Goal: Information Seeking & Learning: Learn about a topic

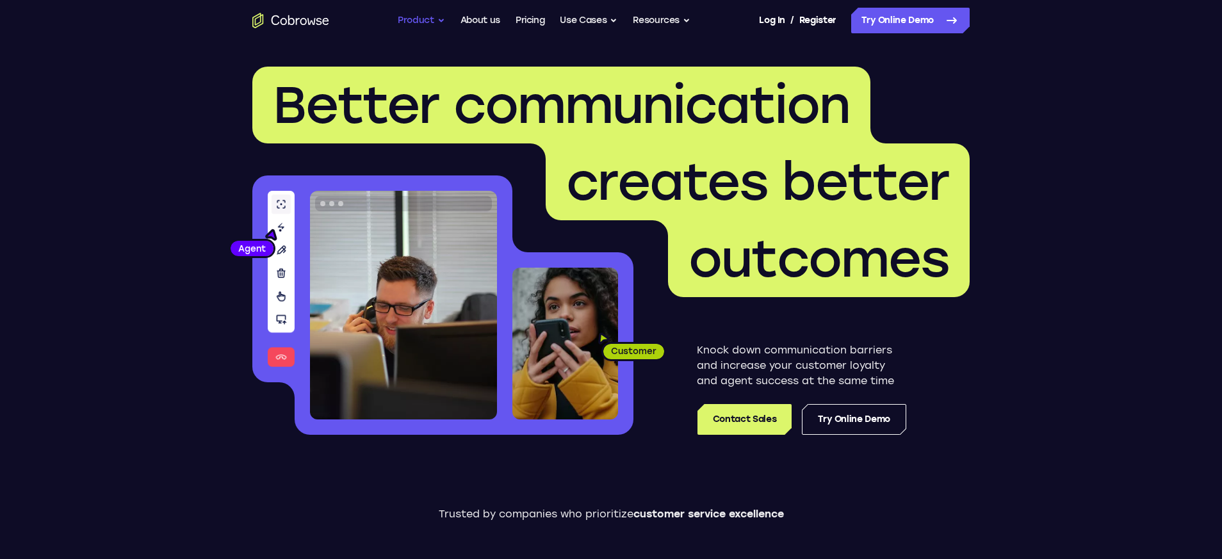
click at [422, 24] on button "Product" at bounding box center [421, 21] width 47 height 26
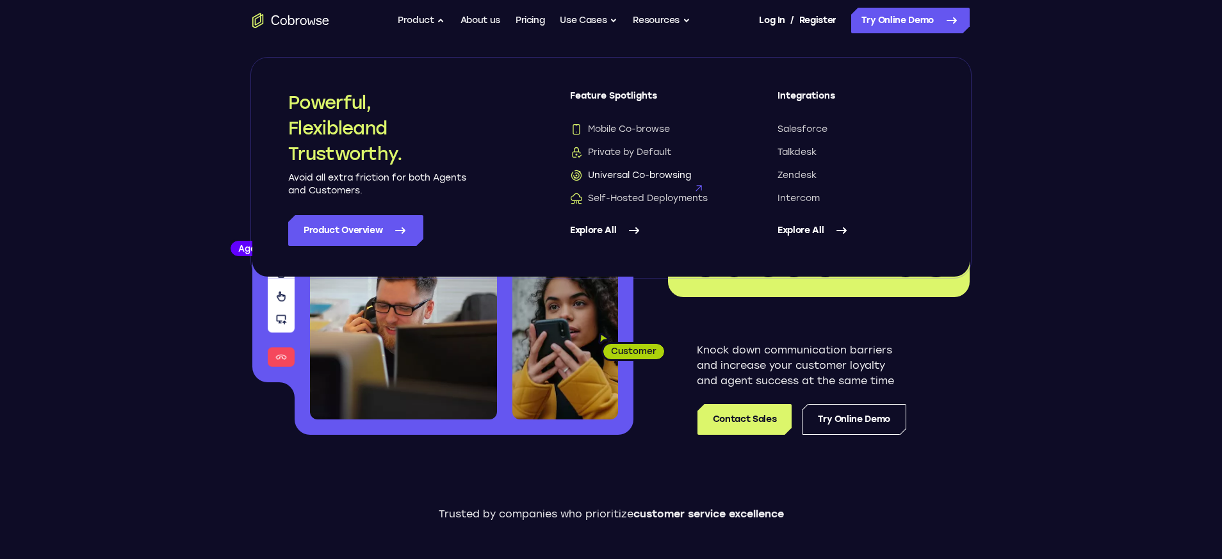
click at [623, 176] on span "Universal Co-browsing" at bounding box center [630, 175] width 121 height 13
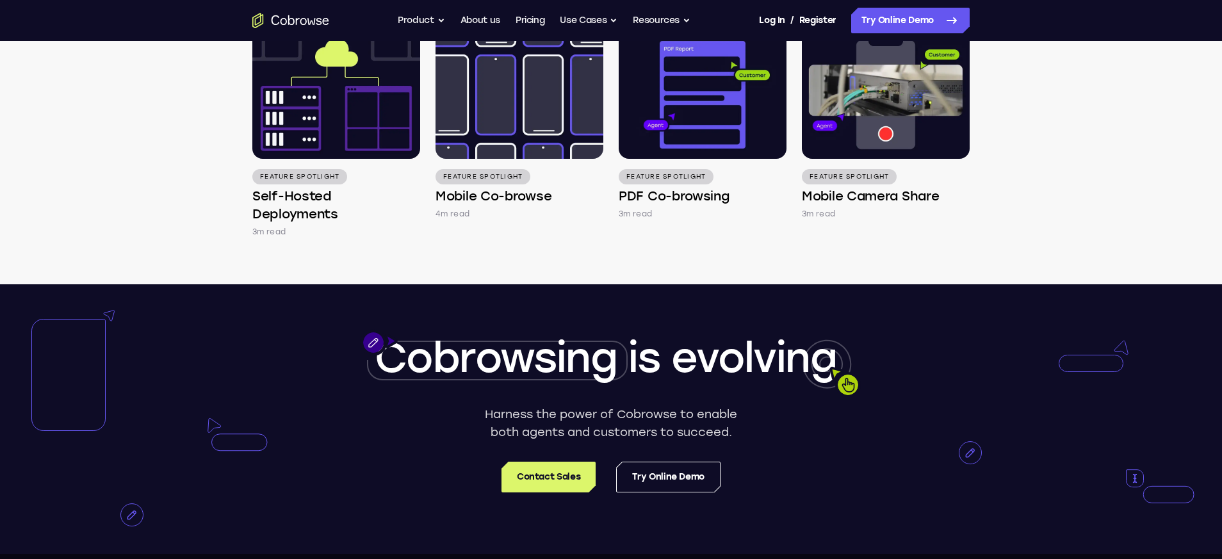
scroll to position [1911, 0]
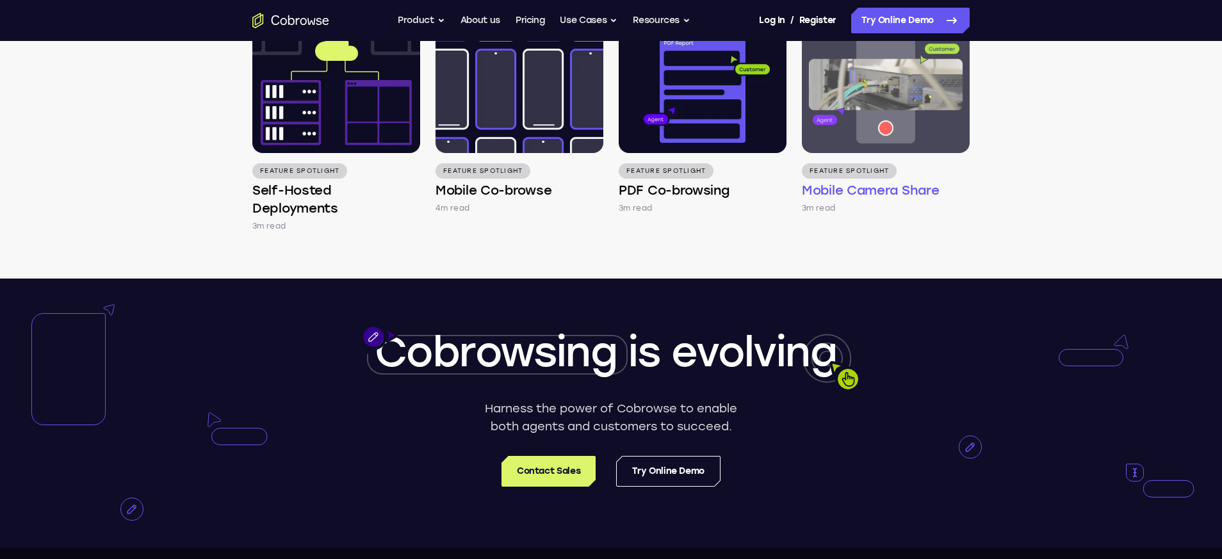
click at [909, 192] on h4 "Mobile Camera Share" at bounding box center [870, 190] width 137 height 18
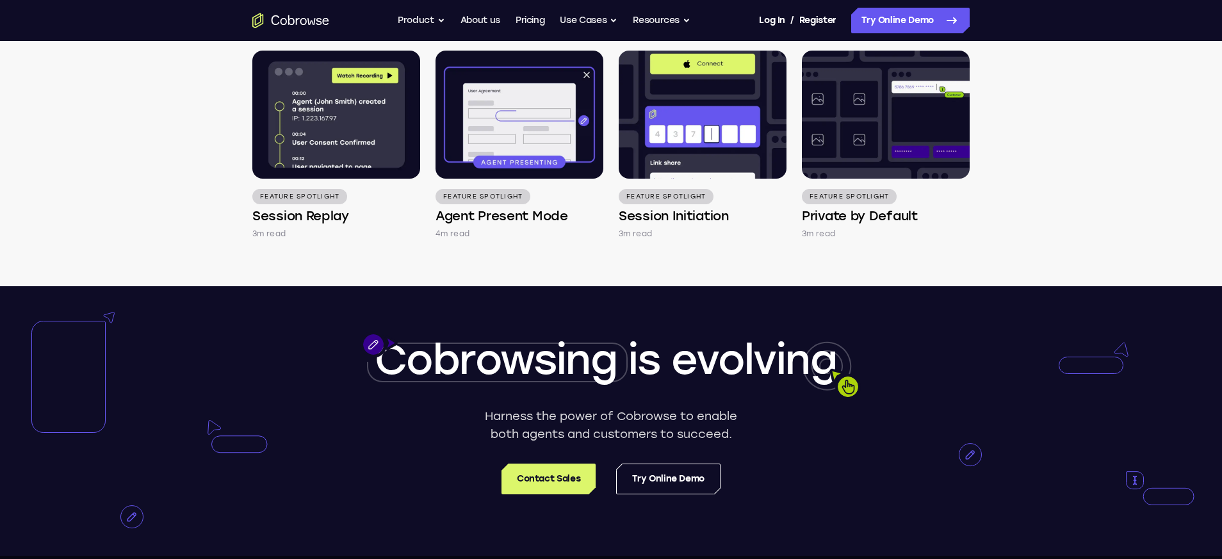
scroll to position [1774, 0]
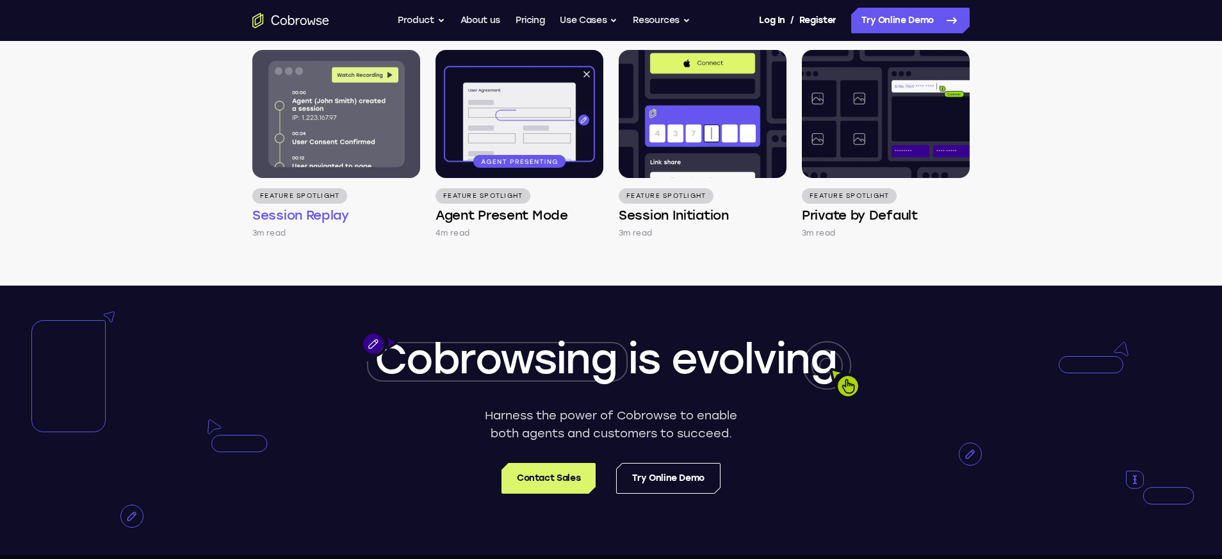
click at [325, 215] on h4 "Session Replay" at bounding box center [300, 215] width 97 height 18
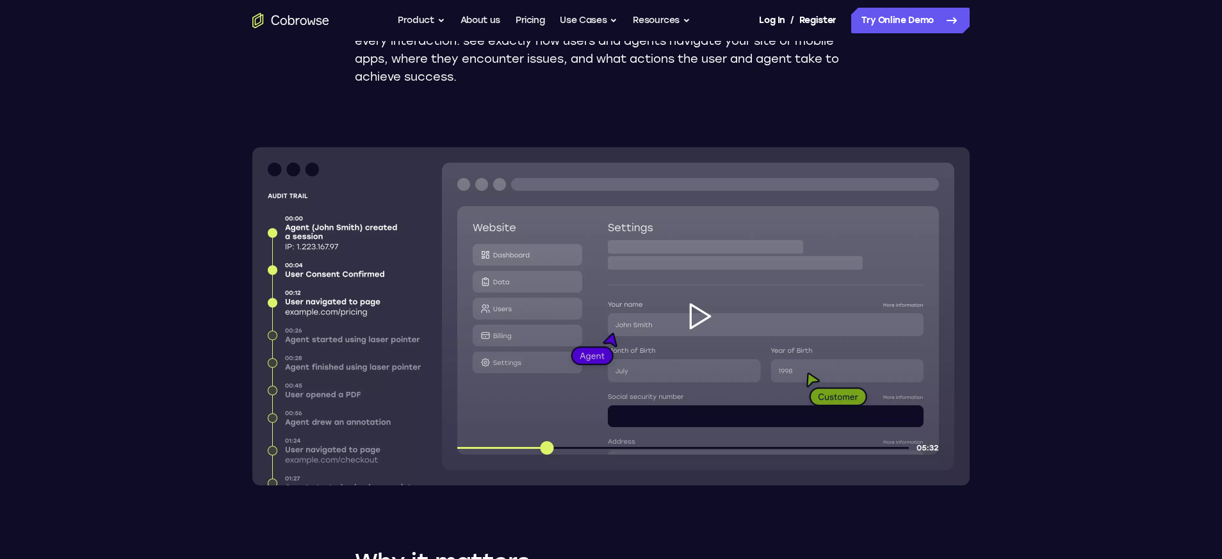
scroll to position [263, 0]
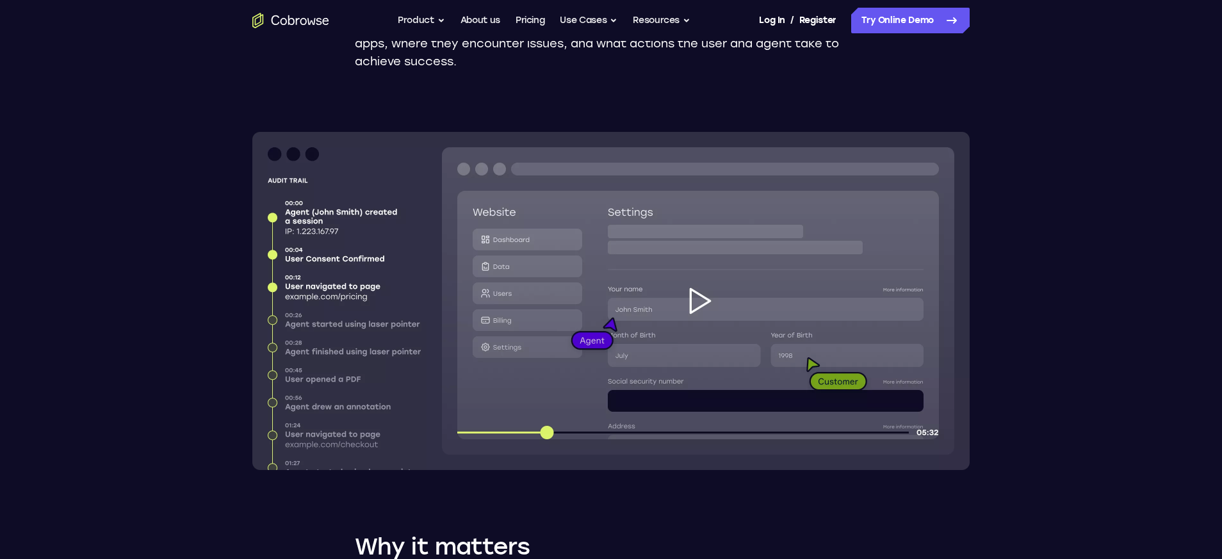
click at [345, 318] on img at bounding box center [610, 301] width 717 height 338
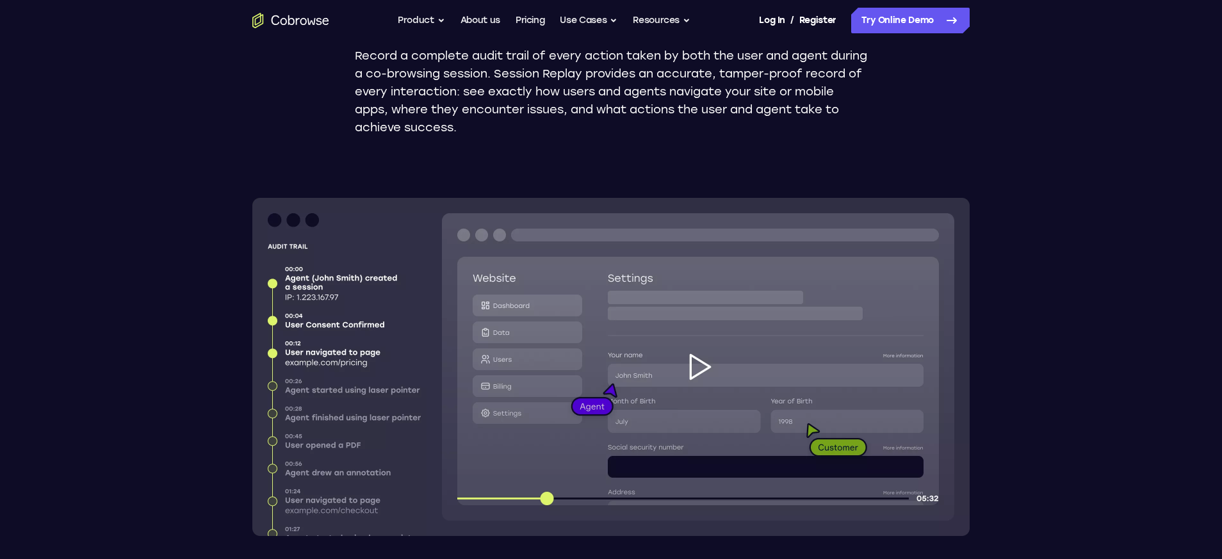
scroll to position [197, 0]
click at [698, 368] on img at bounding box center [610, 366] width 717 height 338
click at [1020, 284] on div "Feature Spotlight Session Replay Record a complete audit trail of every action …" at bounding box center [611, 488] width 820 height 1289
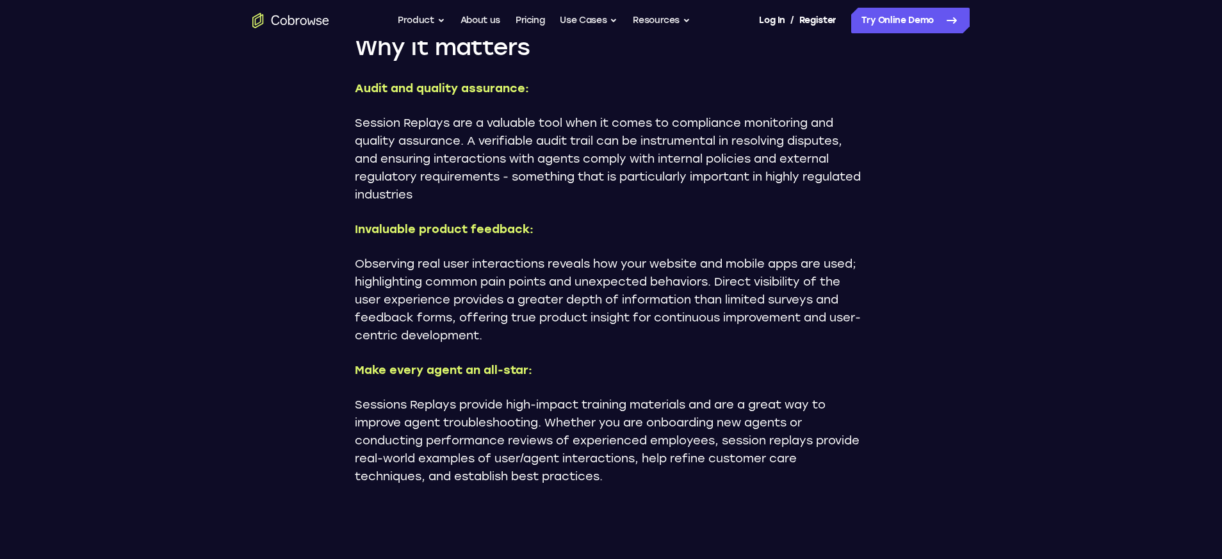
scroll to position [801, 0]
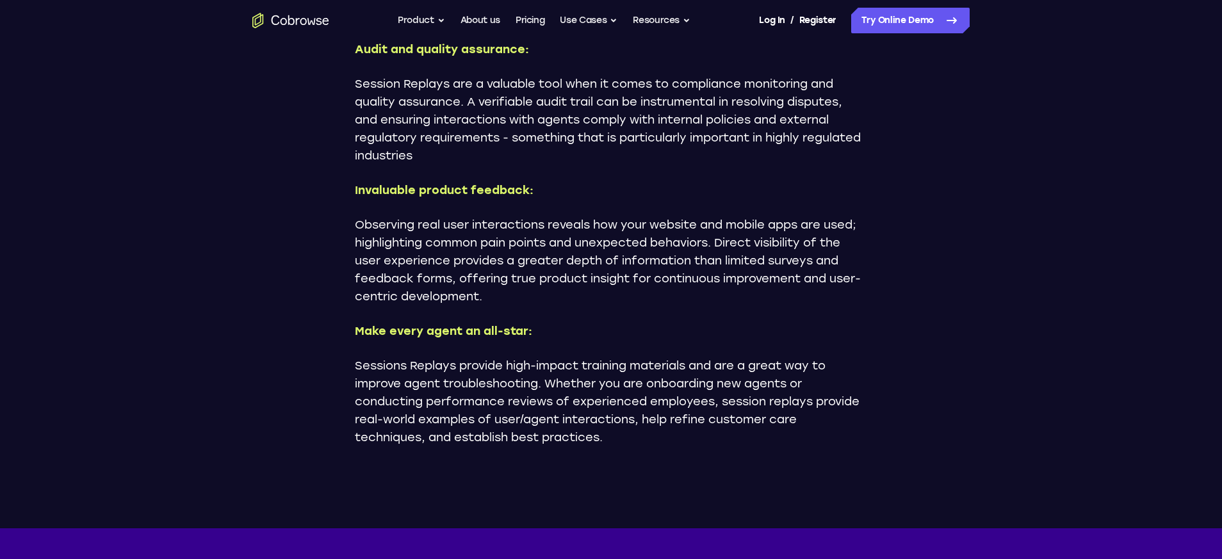
click at [853, 270] on p "Observing real user interactions reveals how your website and mobile apps are u…" at bounding box center [611, 261] width 512 height 90
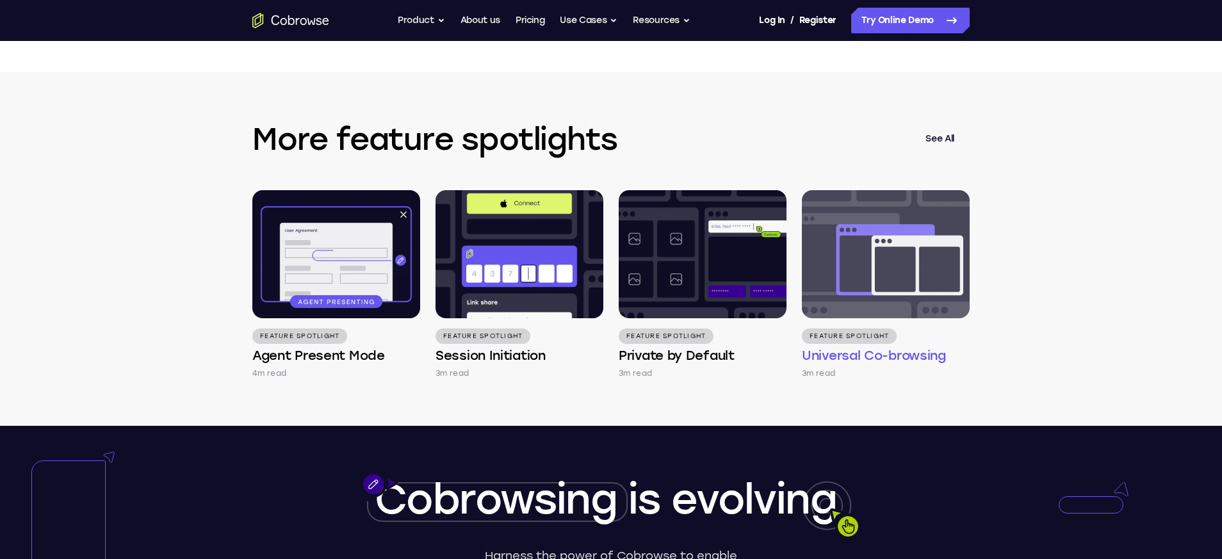
scroll to position [2150, 0]
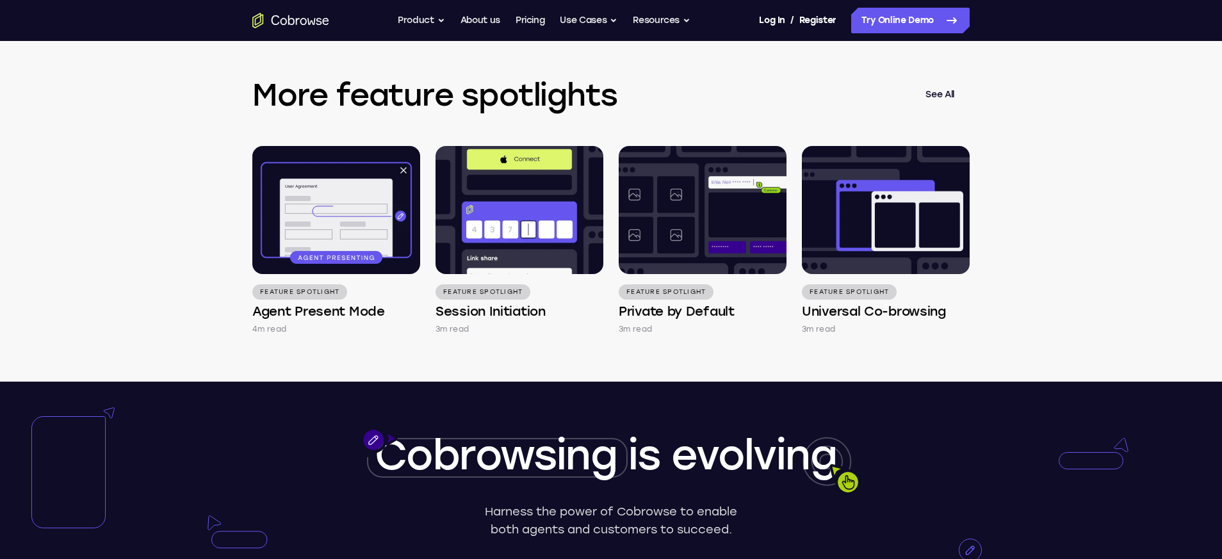
click at [941, 97] on link "See All" at bounding box center [940, 94] width 60 height 31
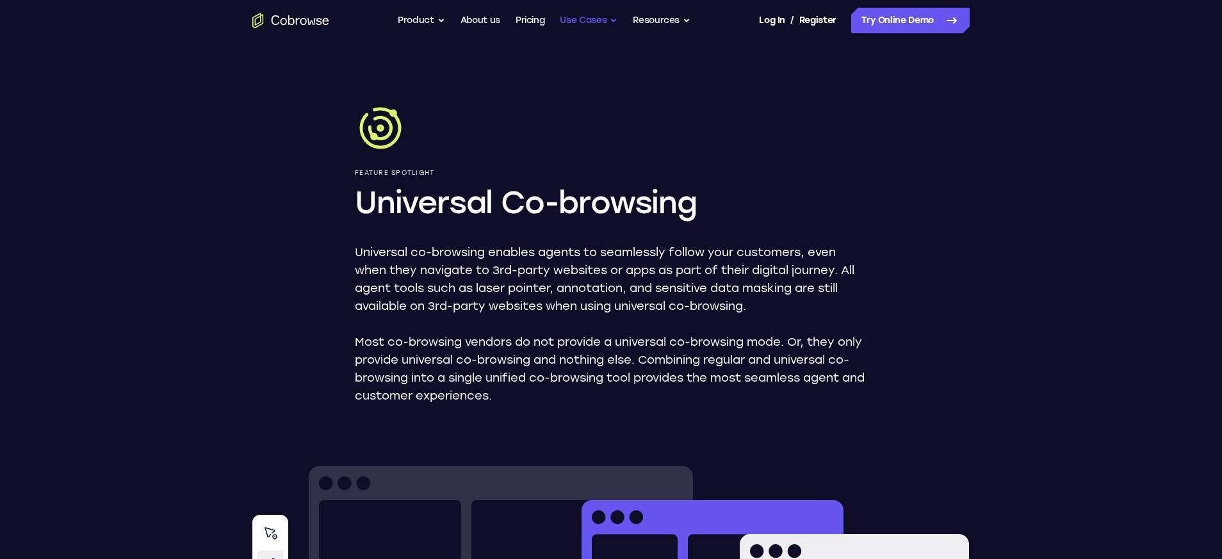
click at [598, 26] on button "Use Cases" at bounding box center [589, 21] width 58 height 26
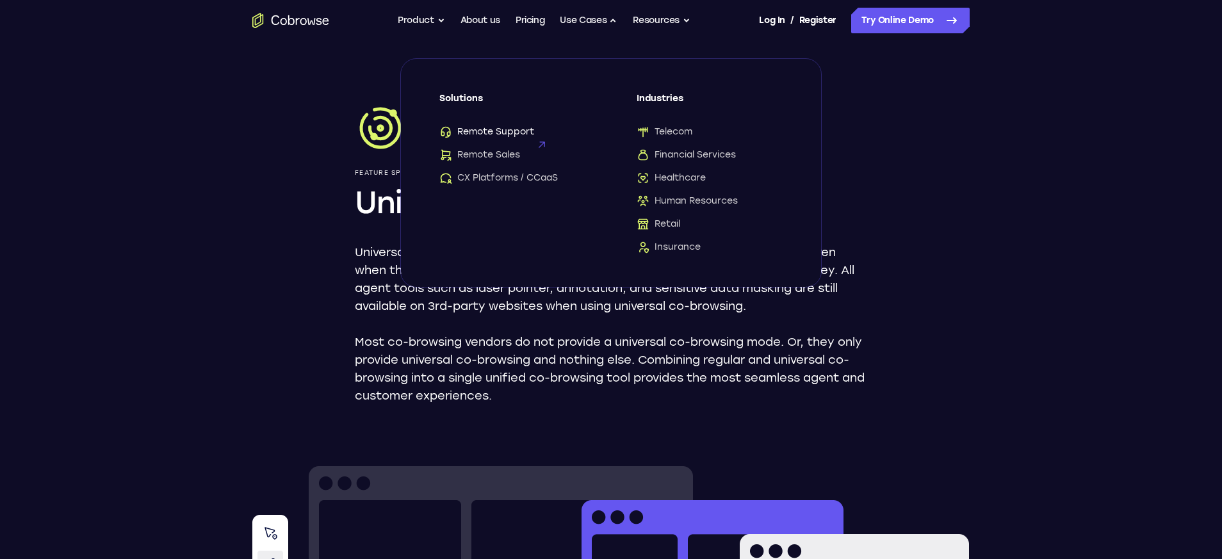
click at [509, 131] on span "Remote Support" at bounding box center [486, 132] width 95 height 13
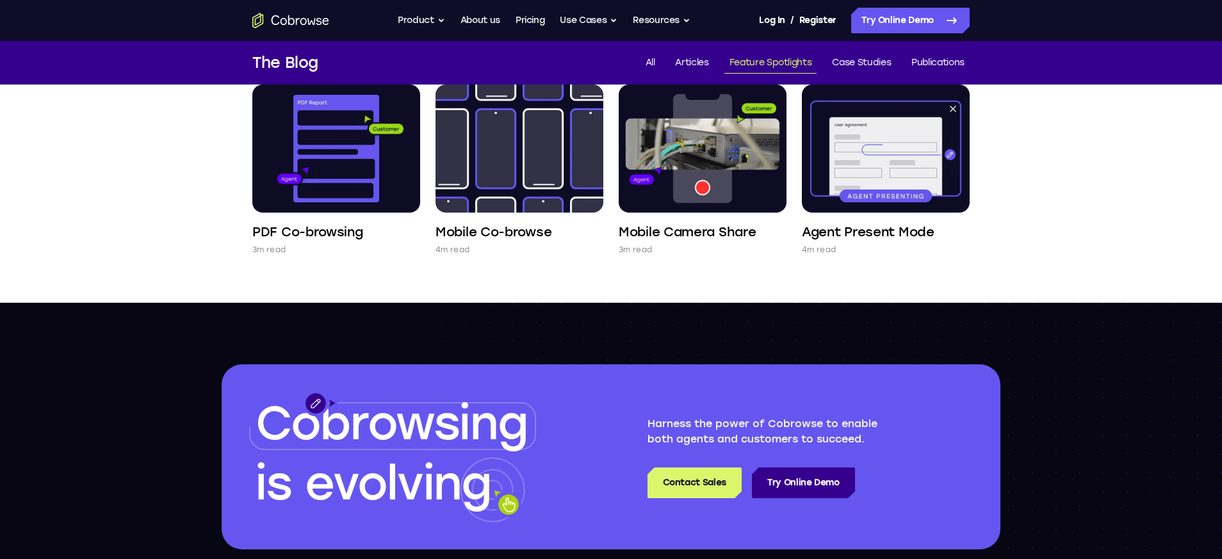
scroll to position [566, 0]
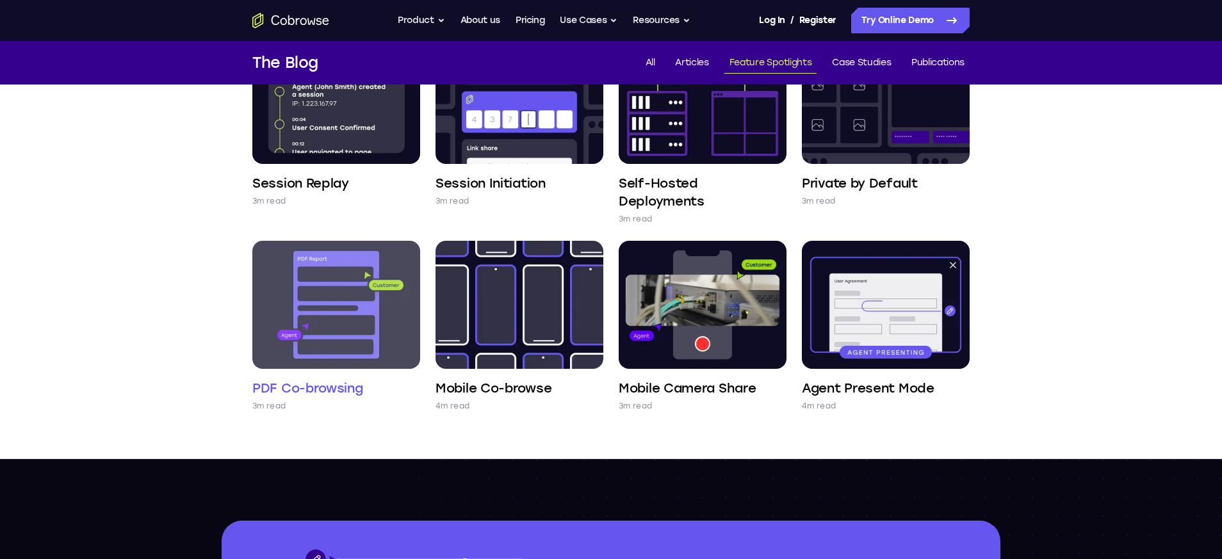
click at [341, 388] on h4 "PDF Co-browsing" at bounding box center [307, 388] width 111 height 18
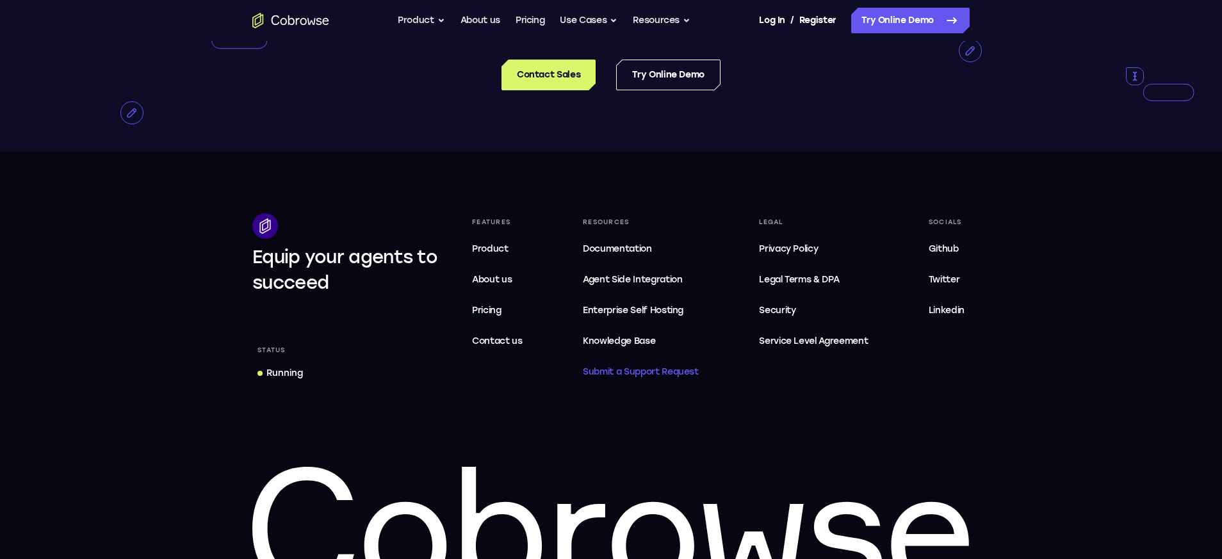
scroll to position [2455, 0]
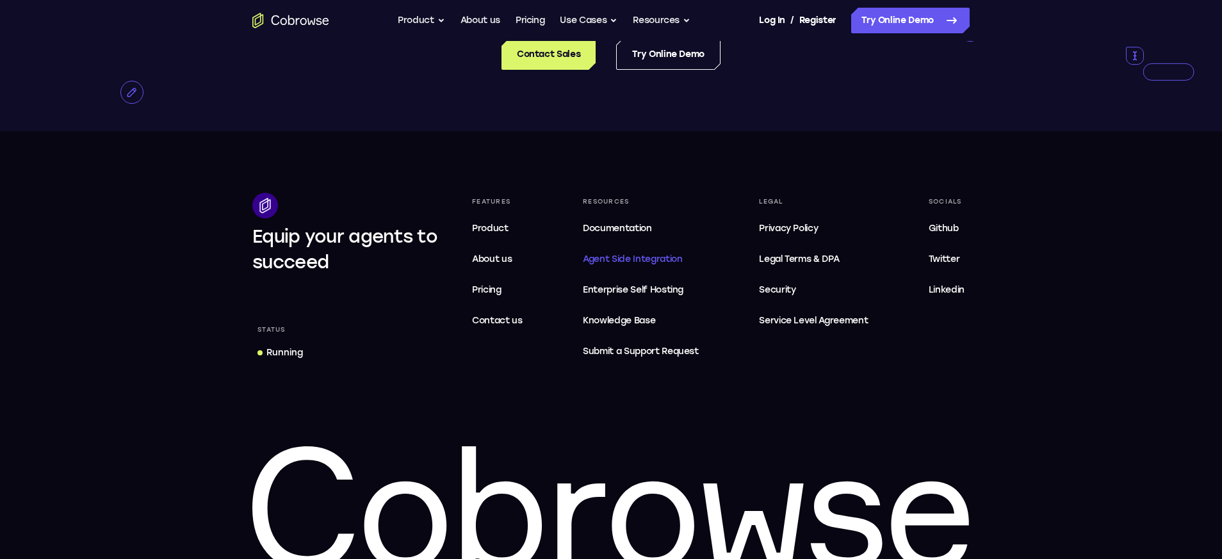
click at [620, 260] on span "Agent Side Integration" at bounding box center [641, 259] width 116 height 15
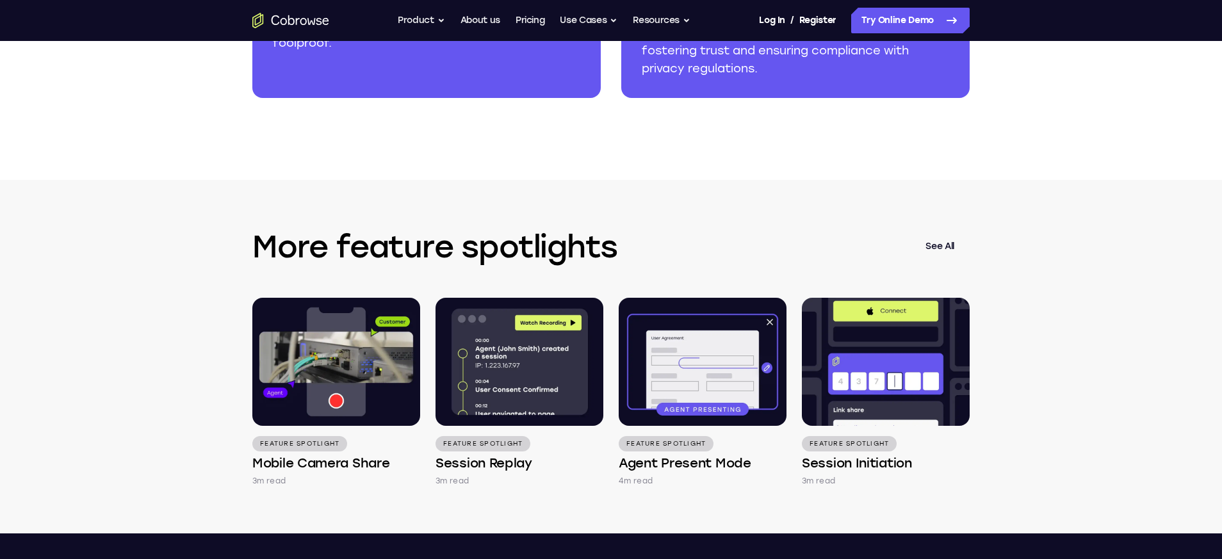
scroll to position [0, 0]
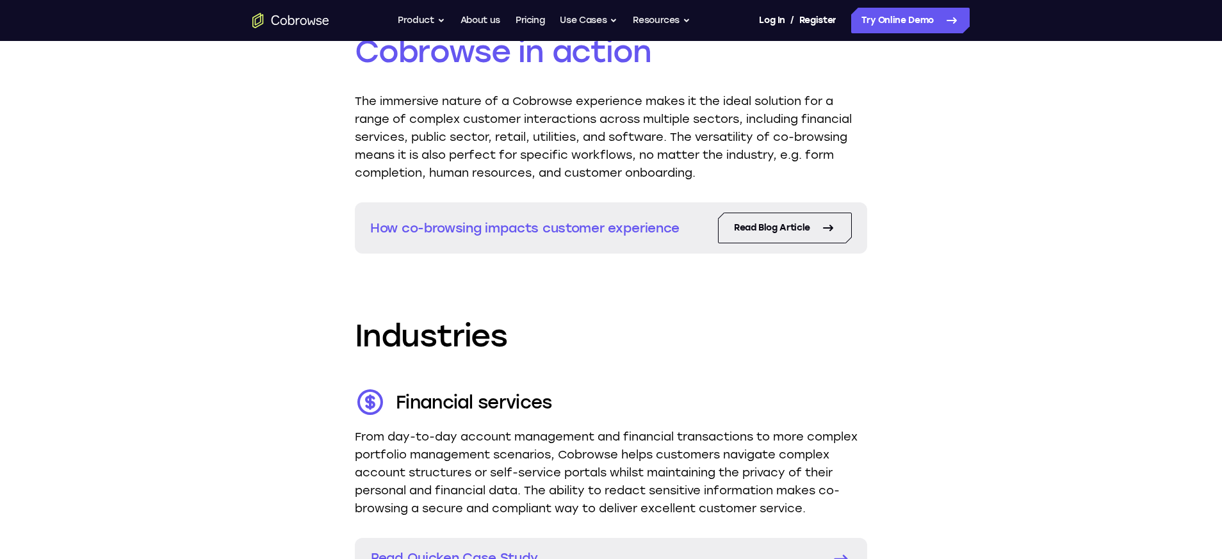
scroll to position [1595, 0]
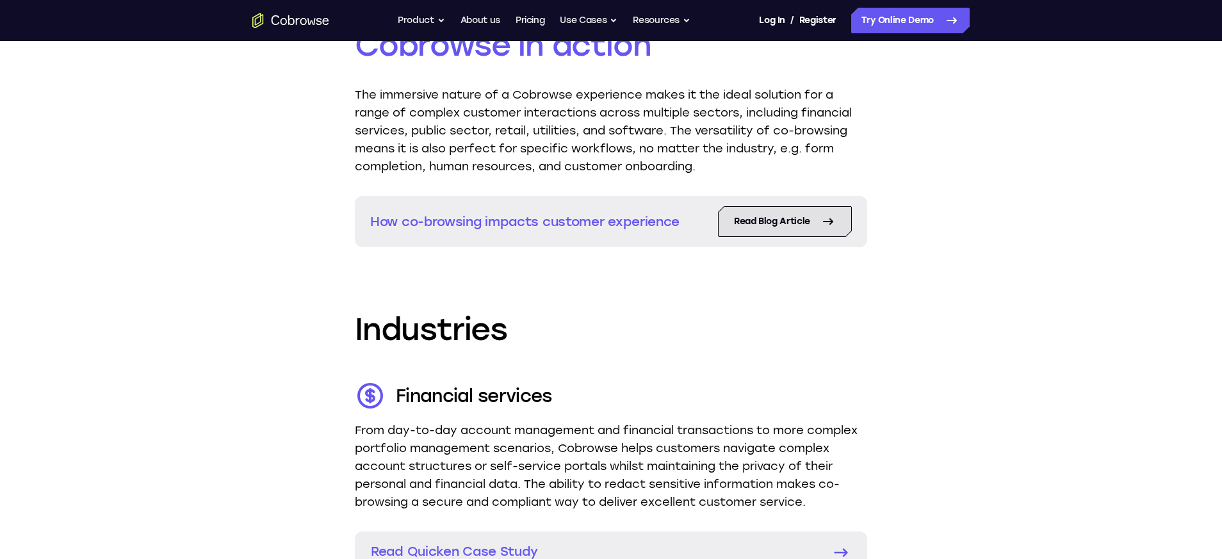
click at [838, 225] on link "Read Blog Article" at bounding box center [785, 221] width 134 height 31
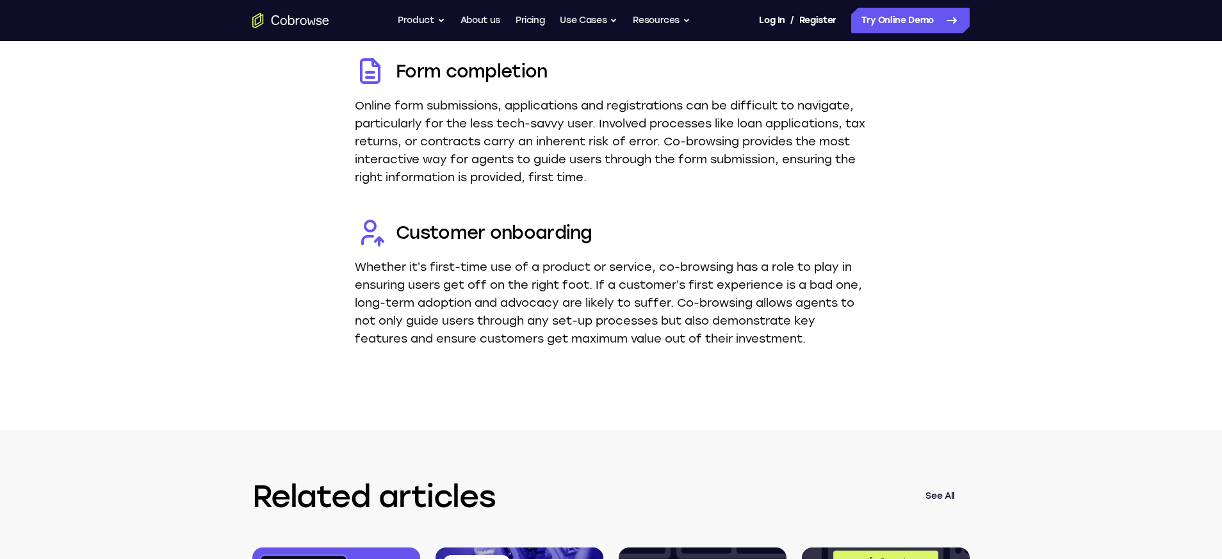
scroll to position [3525, 0]
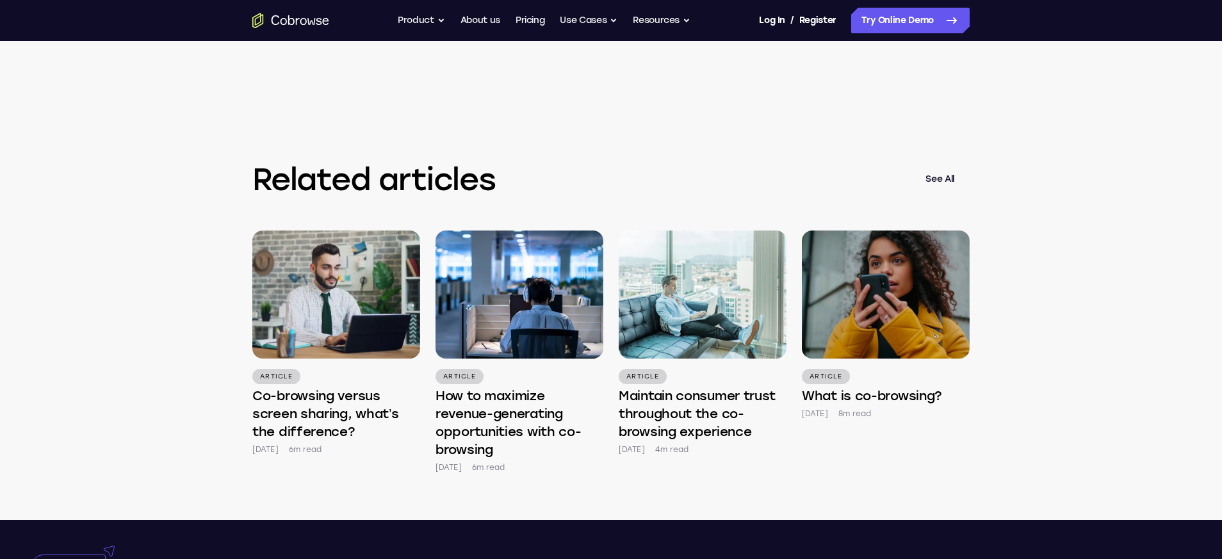
scroll to position [3973, 0]
